Goal: Information Seeking & Learning: Learn about a topic

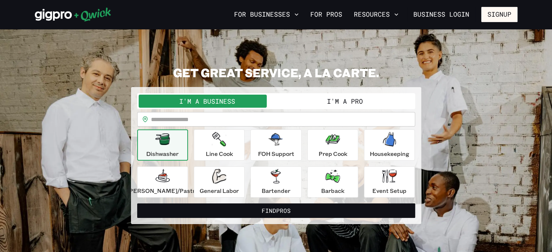
click at [335, 98] on button "I'm a Pro" at bounding box center [345, 101] width 138 height 13
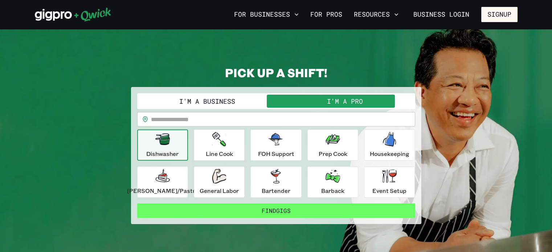
click at [311, 210] on button "Find Gigs" at bounding box center [276, 211] width 278 height 15
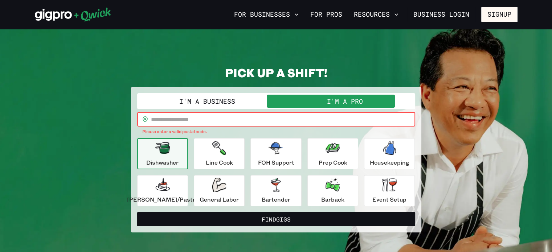
click at [205, 116] on input "text" at bounding box center [283, 119] width 264 height 15
type input "*****"
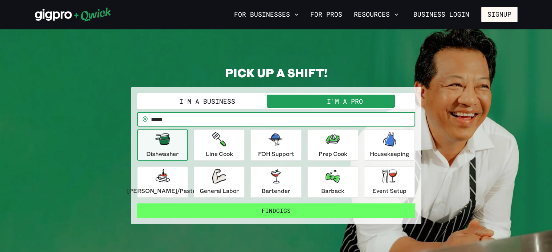
click at [237, 204] on button "Find Gigs" at bounding box center [276, 211] width 278 height 15
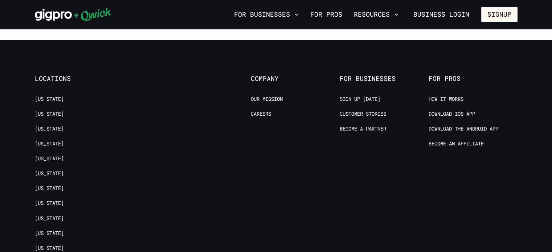
scroll to position [677, 0]
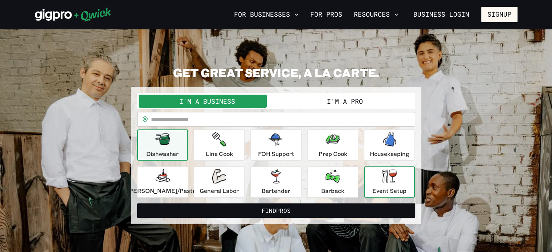
click at [384, 176] on icon "button" at bounding box center [389, 175] width 15 height 13
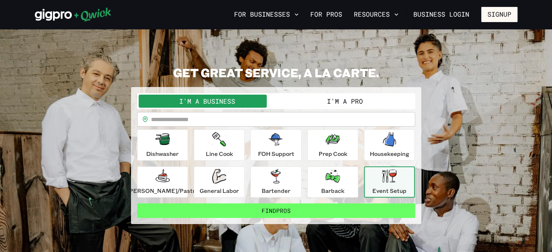
click at [336, 213] on button "Find Pros" at bounding box center [276, 211] width 278 height 15
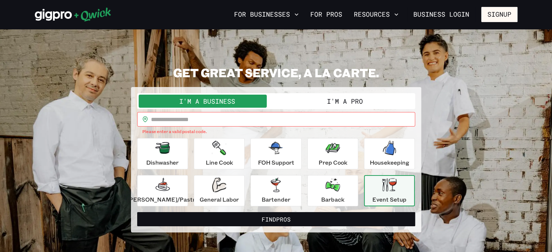
click at [336, 97] on button "I'm a Pro" at bounding box center [345, 101] width 138 height 13
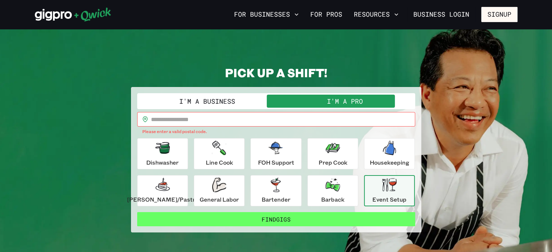
click at [280, 214] on button "Find Gigs" at bounding box center [276, 219] width 278 height 15
click at [280, 219] on button "Find Gigs" at bounding box center [276, 219] width 278 height 15
click at [370, 220] on button "Find Gigs" at bounding box center [276, 219] width 278 height 15
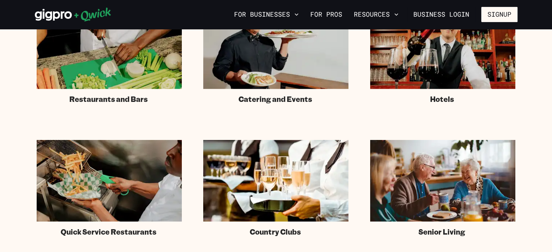
scroll to position [513, 0]
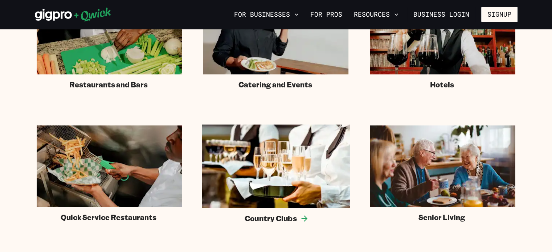
click at [286, 214] on span "Country Clubs" at bounding box center [271, 218] width 52 height 9
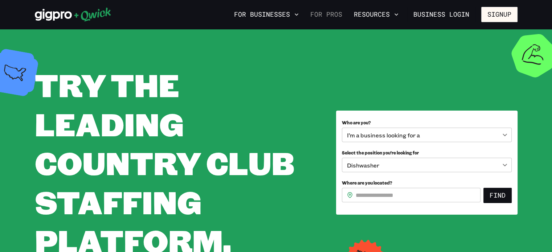
click at [329, 19] on link "For Pros" at bounding box center [326, 14] width 38 height 12
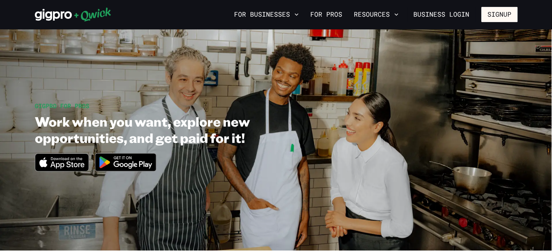
click at [135, 163] on img at bounding box center [125, 162] width 70 height 27
